Goal: Task Accomplishment & Management: Complete application form

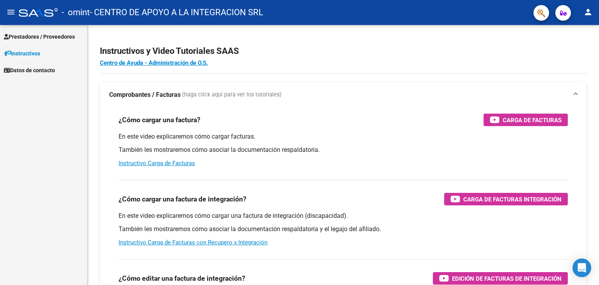
click at [170, 78] on div "Instructivos y Video Tutoriales SAAS Centro de Ayuda - Administración de O.S. C…" at bounding box center [343, 196] width 512 height 342
click at [52, 39] on span "Prestadores / Proveedores" at bounding box center [39, 36] width 71 height 9
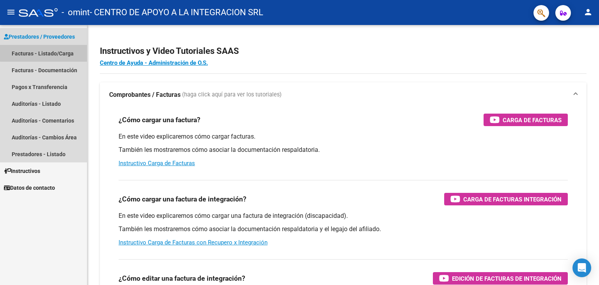
click at [50, 50] on link "Facturas - Listado/Carga" at bounding box center [43, 53] width 87 height 17
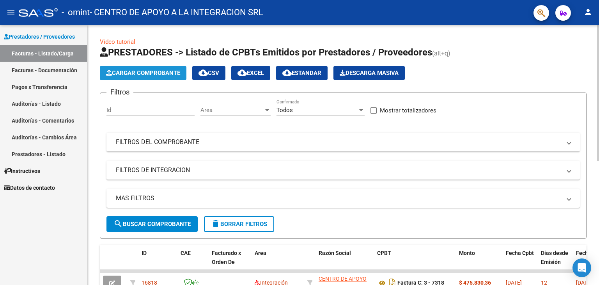
click at [118, 73] on span "Cargar Comprobante" at bounding box center [143, 72] width 74 height 7
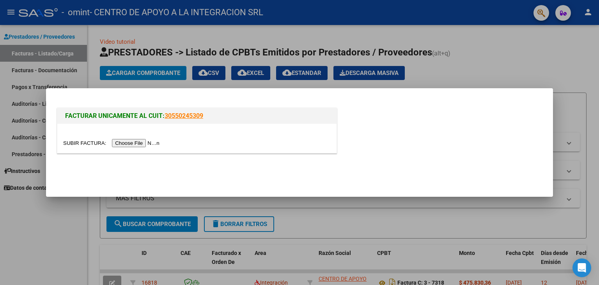
click at [147, 141] on input "file" at bounding box center [112, 143] width 99 height 8
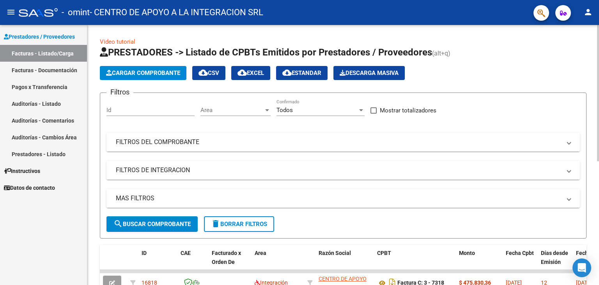
click at [150, 67] on button "Cargar Comprobante" at bounding box center [143, 73] width 87 height 14
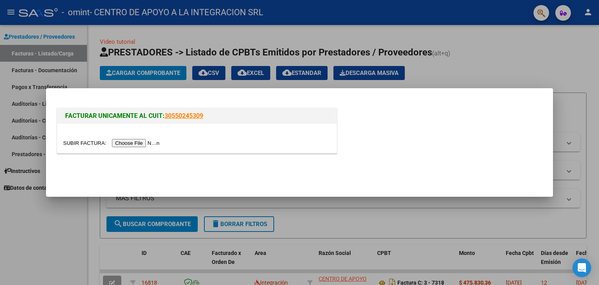
click at [158, 144] on input "file" at bounding box center [112, 143] width 99 height 8
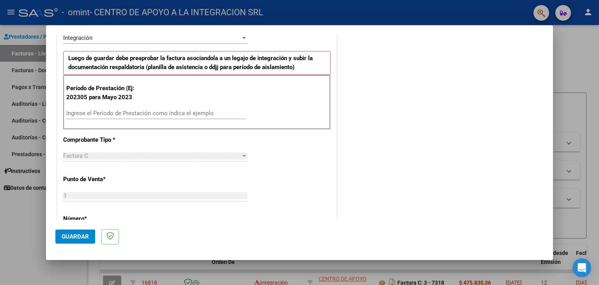
scroll to position [176, 0]
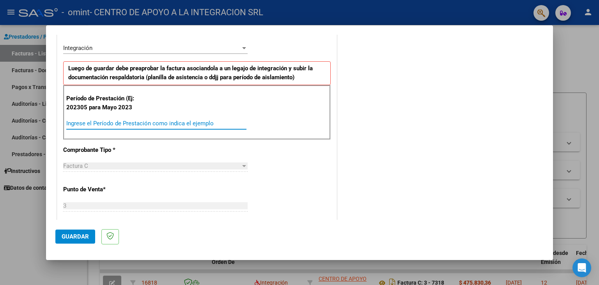
click at [181, 123] on input "Ingrese el Período de Prestación como indica el ejemplo" at bounding box center [156, 123] width 180 height 7
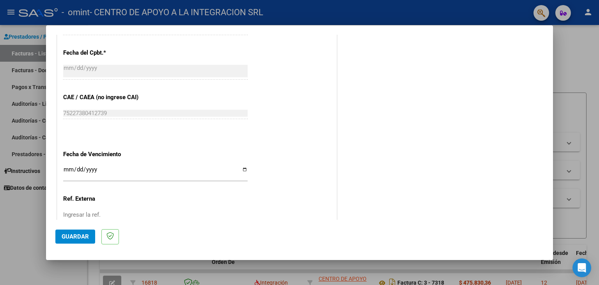
scroll to position [486, 0]
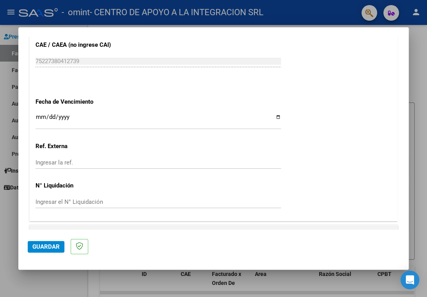
type input "202505"
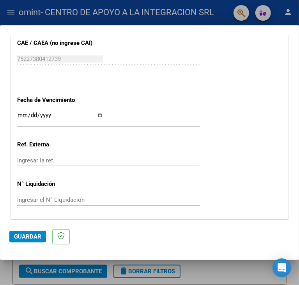
click at [23, 110] on div "Ingresar la fecha" at bounding box center [108, 118] width 183 height 17
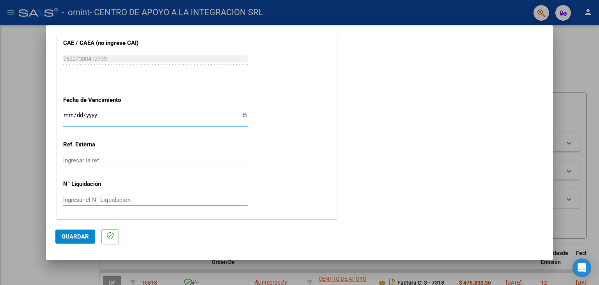
scroll to position [477, 0]
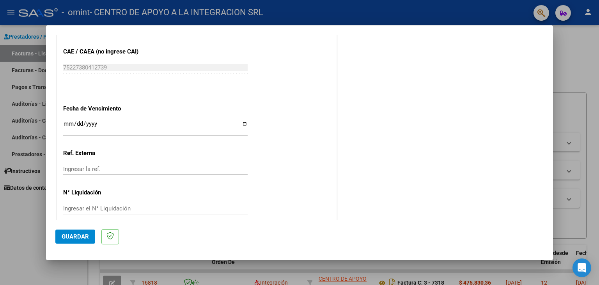
click at [584, 100] on div at bounding box center [299, 142] width 599 height 285
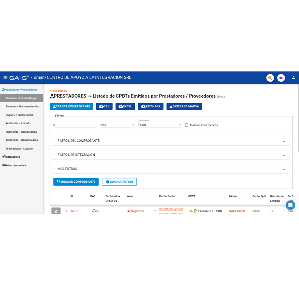
scroll to position [0, 0]
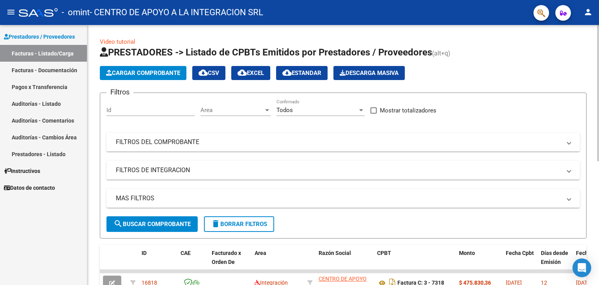
click at [156, 75] on span "Cargar Comprobante" at bounding box center [143, 72] width 74 height 7
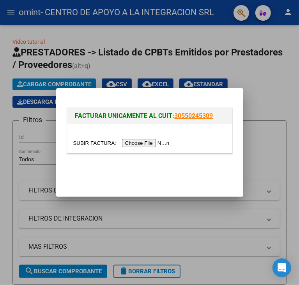
click at [160, 143] on input "file" at bounding box center [122, 143] width 99 height 8
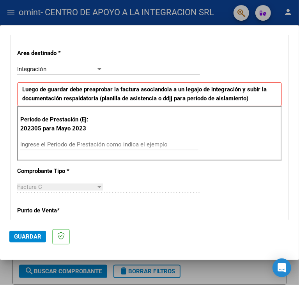
scroll to position [156, 0]
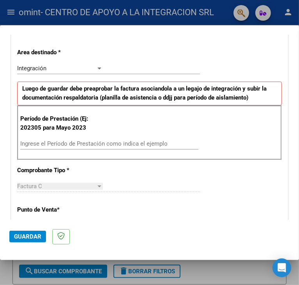
click at [94, 145] on input "Ingrese el Período de Prestación como indica el ejemplo" at bounding box center [62, 143] width 84 height 7
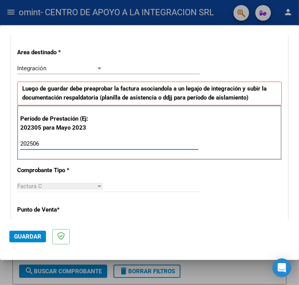
type input "202506"
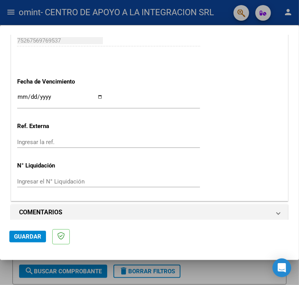
scroll to position [507, 0]
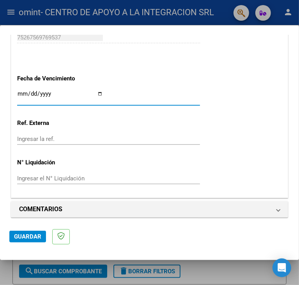
click at [21, 93] on input "Ingresar la fecha" at bounding box center [60, 97] width 86 height 12
type input "[DATE]"
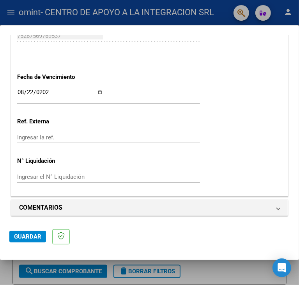
scroll to position [510, 0]
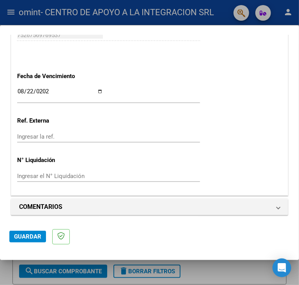
click at [19, 233] on span "Guardar" at bounding box center [27, 236] width 27 height 7
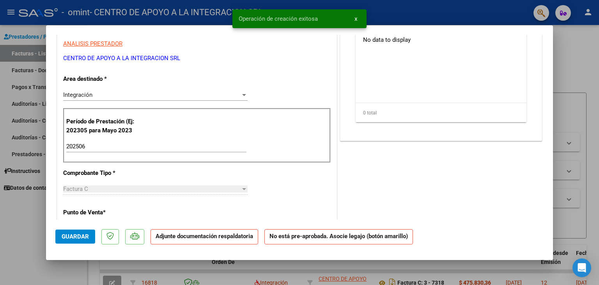
scroll to position [117, 0]
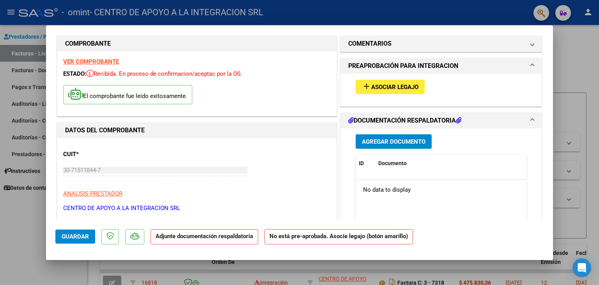
click at [414, 140] on span "Agregar Documento" at bounding box center [394, 141] width 64 height 7
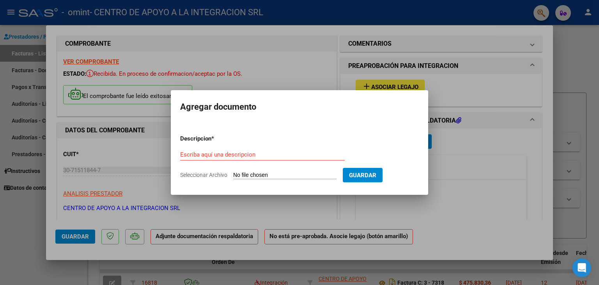
click at [270, 176] on input "Seleccionar Archivo" at bounding box center [284, 175] width 103 height 7
type input "C:\fakepath\[PERSON_NAME].pdf"
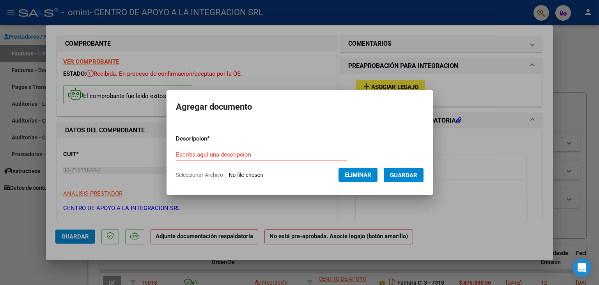
click at [417, 177] on span "Guardar" at bounding box center [403, 175] width 27 height 7
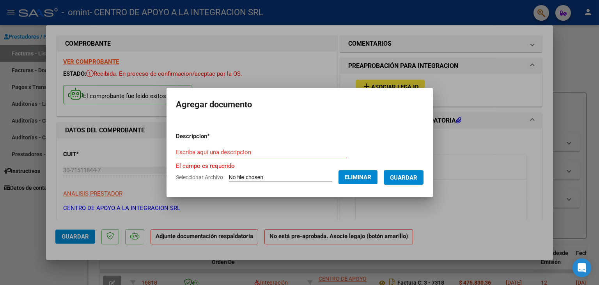
click at [289, 149] on input "Escriba aquí una descripcion" at bounding box center [261, 152] width 171 height 7
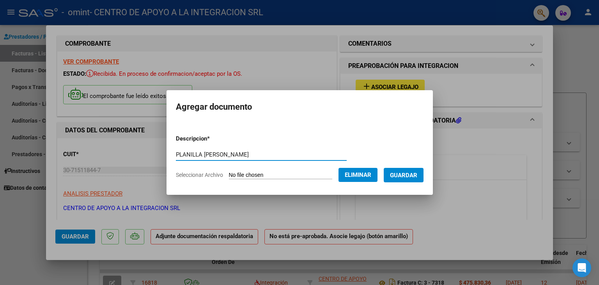
type input "PLANILLA [PERSON_NAME]"
click at [400, 172] on span "Guardar" at bounding box center [403, 175] width 27 height 7
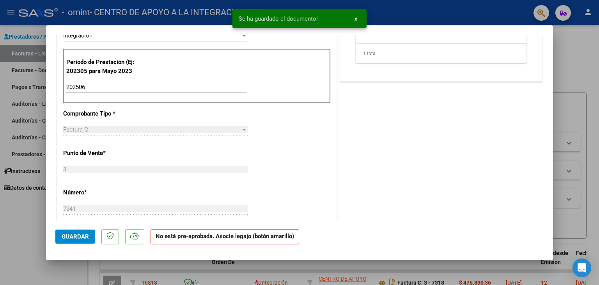
scroll to position [429, 0]
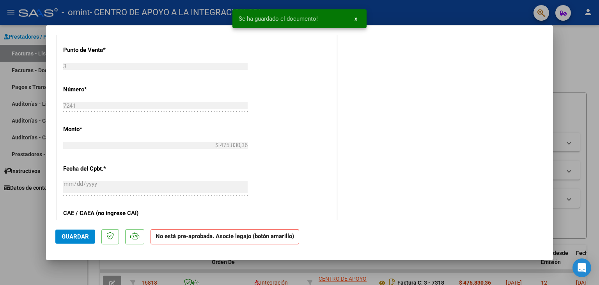
click at [72, 239] on span "Guardar" at bounding box center [75, 236] width 27 height 7
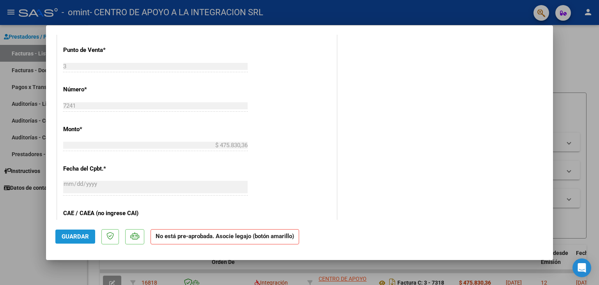
click at [78, 233] on span "Guardar" at bounding box center [75, 236] width 27 height 7
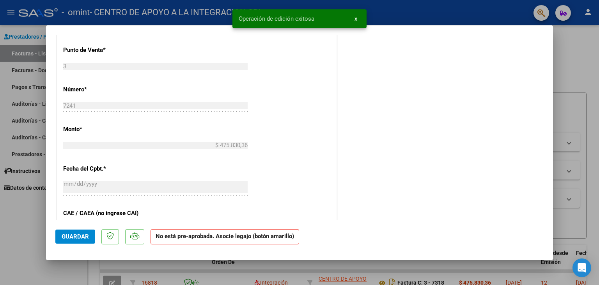
click at [574, 135] on div at bounding box center [299, 142] width 599 height 285
type input "$ 0,00"
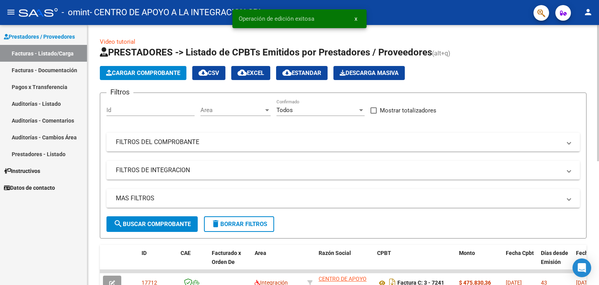
click at [164, 64] on app-list-header "PRESTADORES -> Listado de CPBTs Emitidos por Prestadores / Proveedores (alt+q) …" at bounding box center [343, 142] width 487 height 192
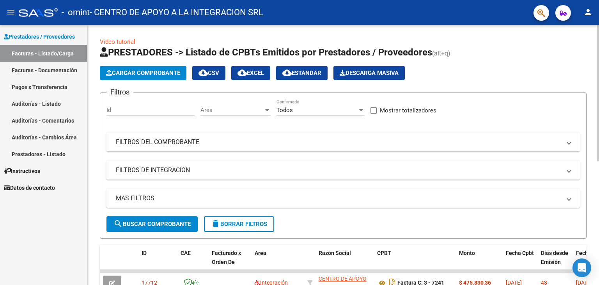
click at [160, 71] on span "Cargar Comprobante" at bounding box center [143, 72] width 74 height 7
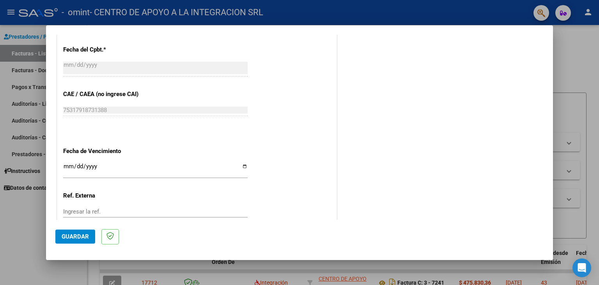
scroll to position [486, 0]
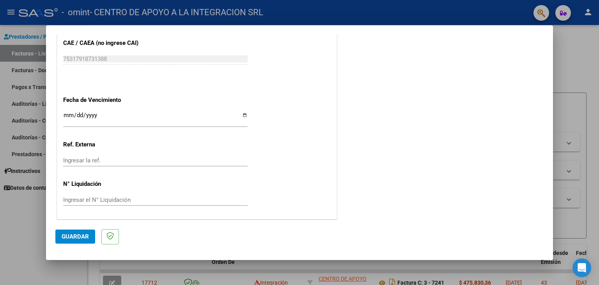
click at [68, 114] on input "Ingresar la fecha" at bounding box center [155, 118] width 185 height 12
type input "[DATE]"
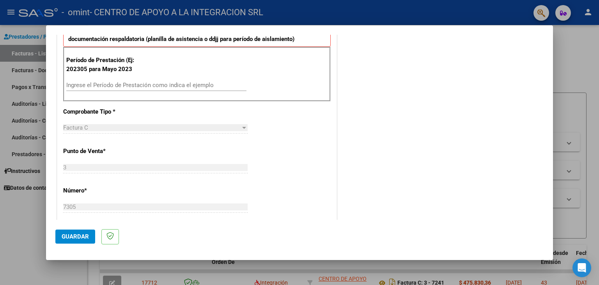
scroll to position [213, 0]
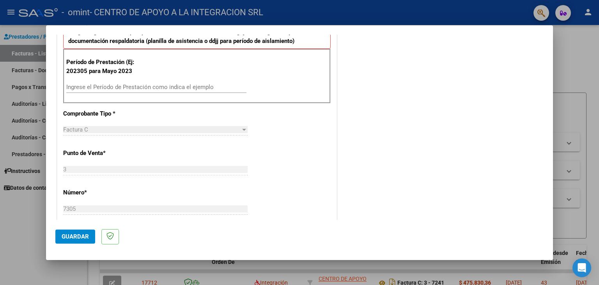
click at [133, 80] on div "Período de Prestación (Ej: 202305 para Mayo 2023 Ingrese el Período de Prestaci…" at bounding box center [197, 76] width 268 height 55
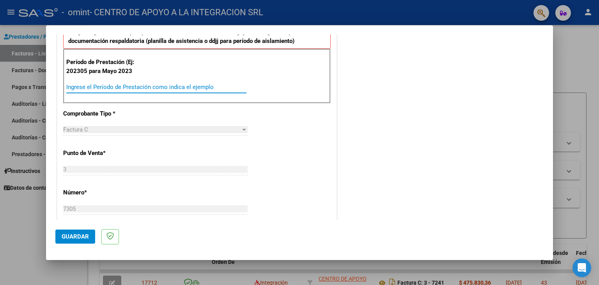
click at [133, 84] on input "Ingrese el Período de Prestación como indica el ejemplo" at bounding box center [156, 87] width 180 height 7
type input "202507"
click at [420, 117] on div "COMENTARIOS Comentarios del Prestador / Gerenciador:" at bounding box center [441, 162] width 205 height 663
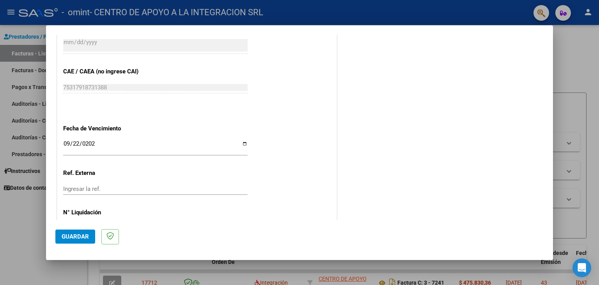
scroll to position [486, 0]
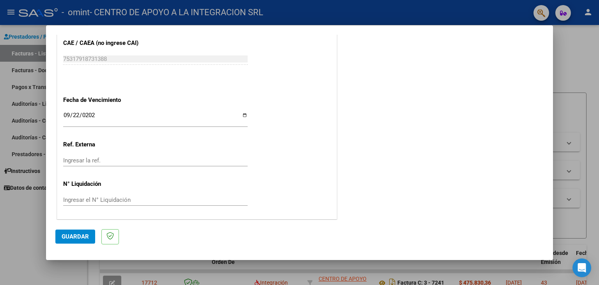
click at [74, 236] on span "Guardar" at bounding box center [75, 236] width 27 height 7
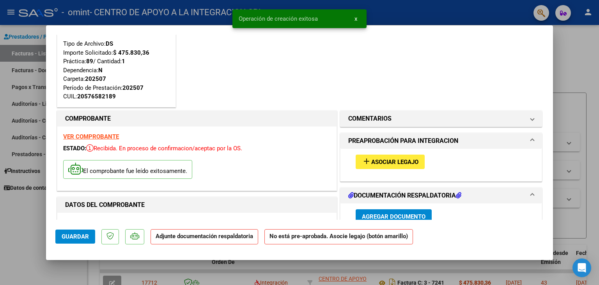
scroll to position [117, 0]
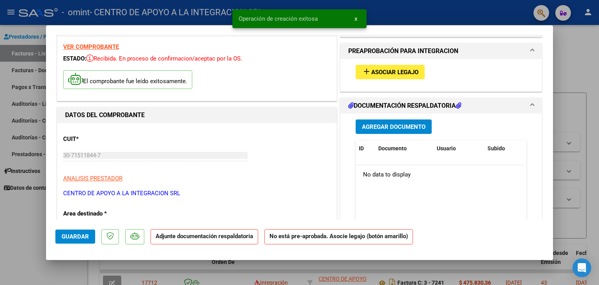
click at [395, 126] on span "Agregar Documento" at bounding box center [394, 126] width 64 height 7
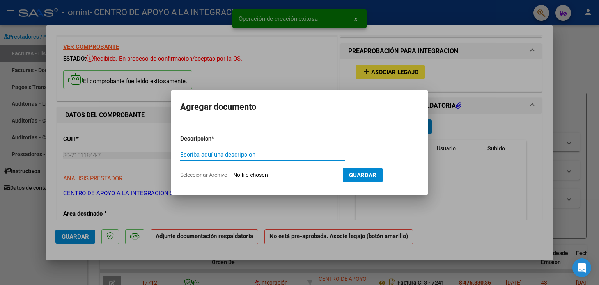
click at [259, 173] on input "Seleccionar Archivo" at bounding box center [284, 175] width 103 height 7
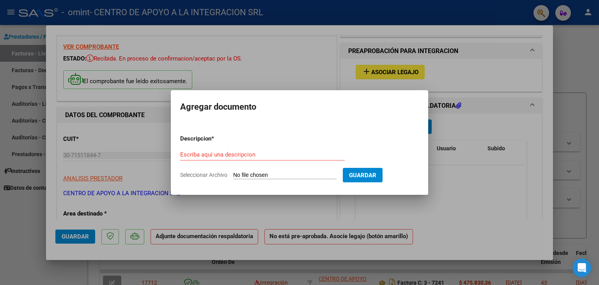
type input "C:\fakepath\[PERSON_NAME].pdf"
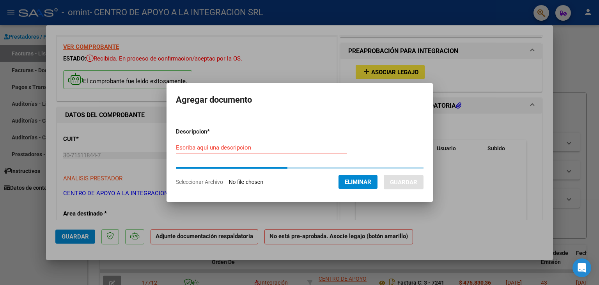
click at [289, 144] on form "Descripcion * Escriba aquí una descripcion Seleccionar Archivo Eliminar Guardar" at bounding box center [300, 156] width 248 height 71
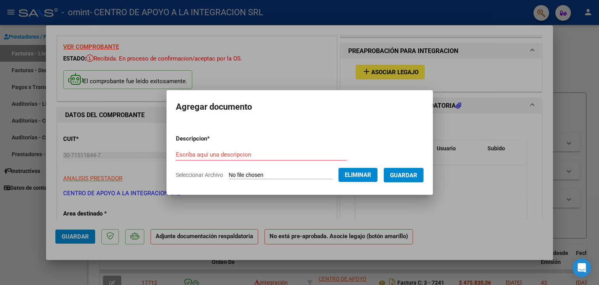
click at [283, 149] on div "Escriba aquí una descripcion" at bounding box center [261, 155] width 171 height 12
type input "planilla [PERSON_NAME]"
click at [405, 172] on span "Guardar" at bounding box center [403, 175] width 27 height 7
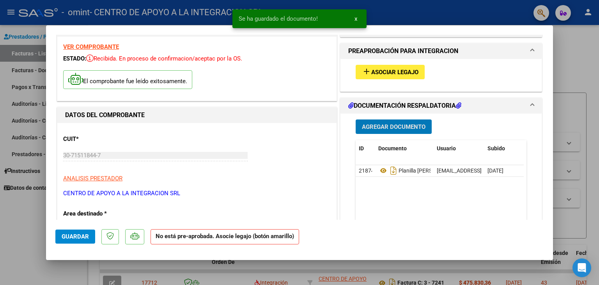
click at [71, 240] on span "Guardar" at bounding box center [75, 236] width 27 height 7
click at [572, 113] on div at bounding box center [299, 142] width 599 height 285
type input "$ 0,00"
